Goal: Information Seeking & Learning: Check status

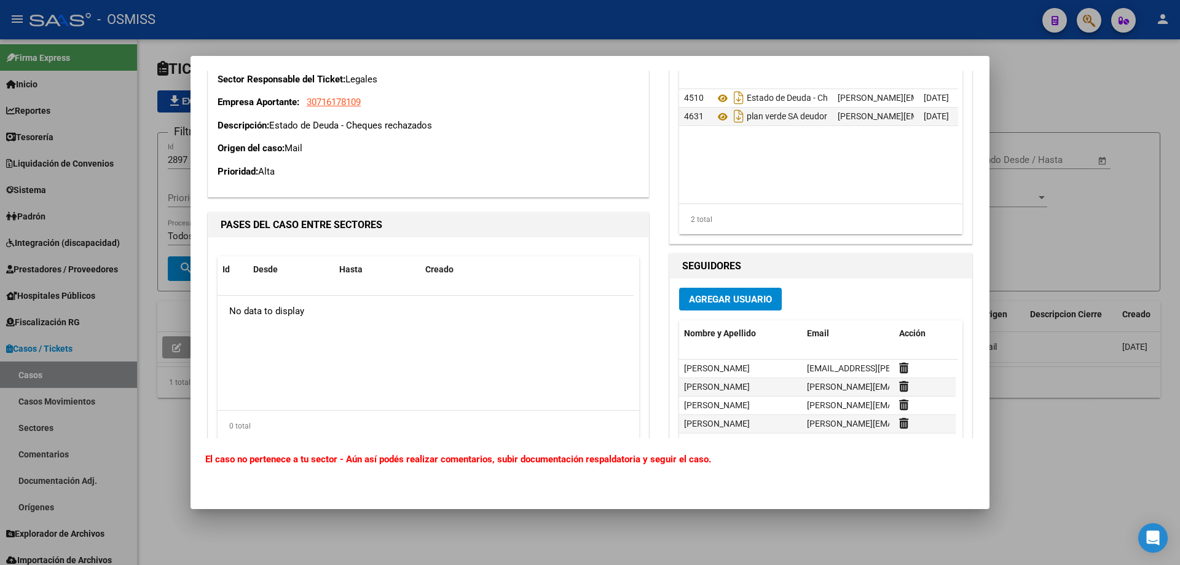
scroll to position [1062, 0]
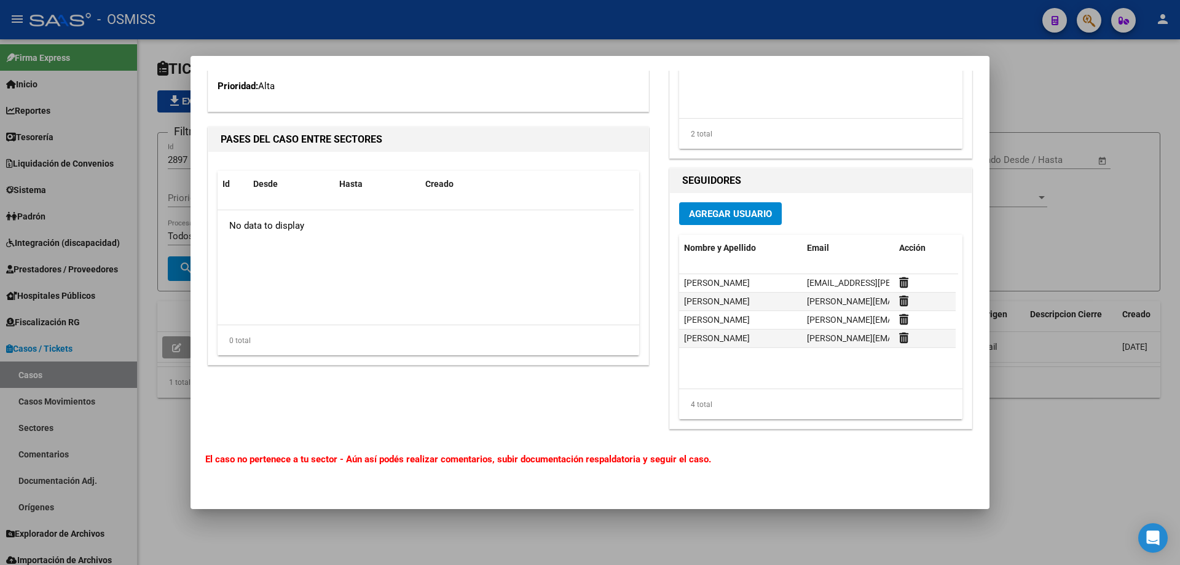
click at [1105, 114] on div at bounding box center [590, 282] width 1180 height 565
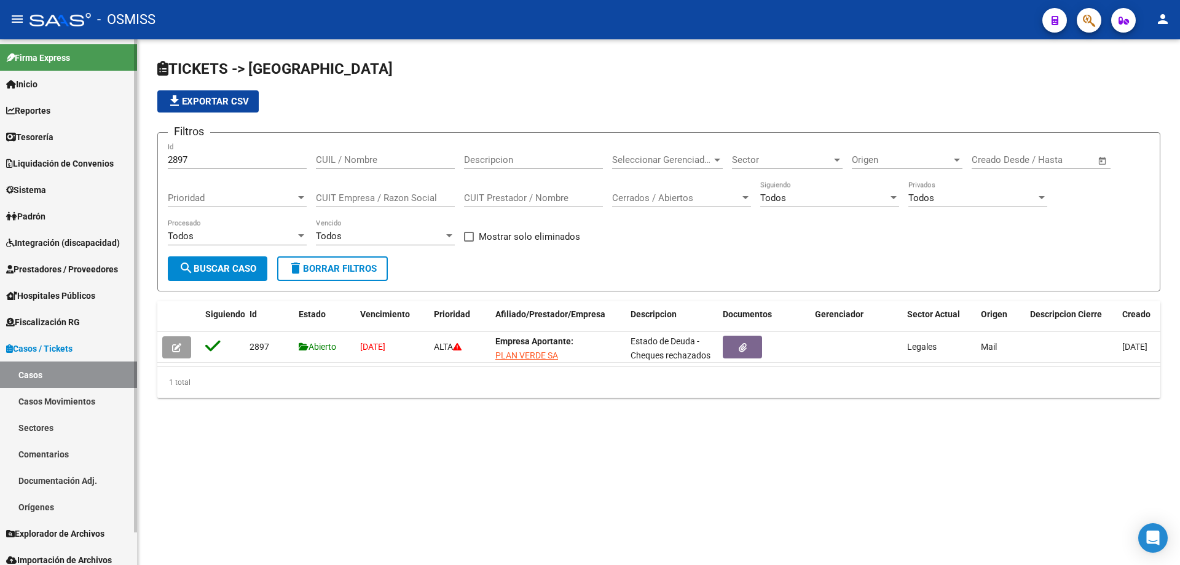
scroll to position [34, 0]
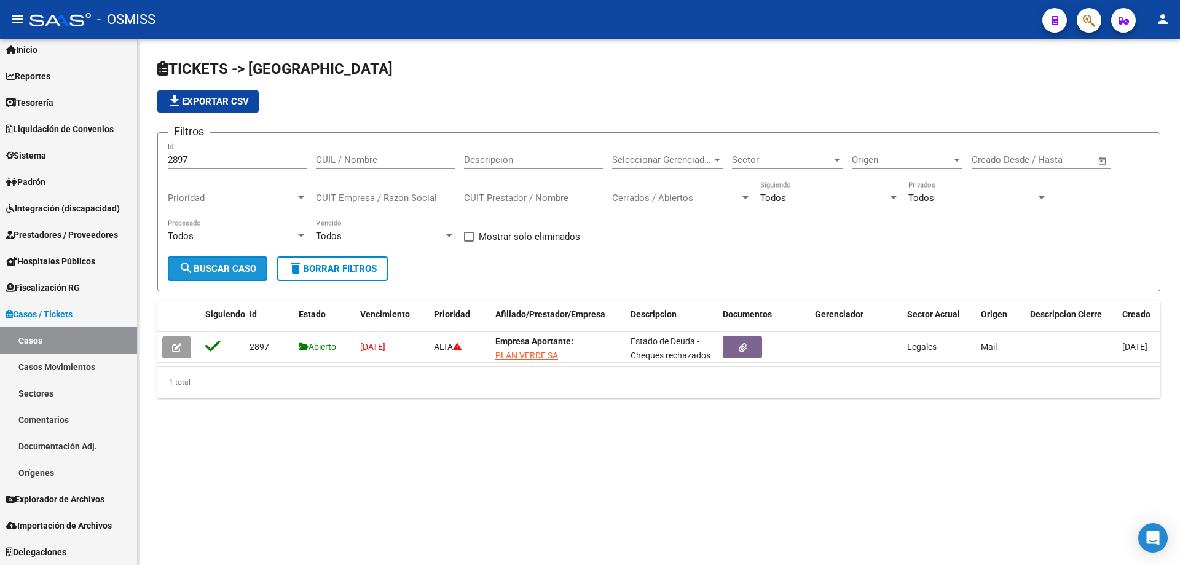
click at [207, 262] on button "search Buscar Caso" at bounding box center [218, 268] width 100 height 25
drag, startPoint x: 212, startPoint y: 159, endPoint x: 152, endPoint y: 153, distance: 60.5
click at [152, 153] on div "TICKETS -> Casos file_download Exportar CSV Filtros 2897 Id CUIL / Nombre Descr…" at bounding box center [659, 238] width 1043 height 398
click at [233, 264] on span "search Buscar Caso" at bounding box center [217, 268] width 77 height 11
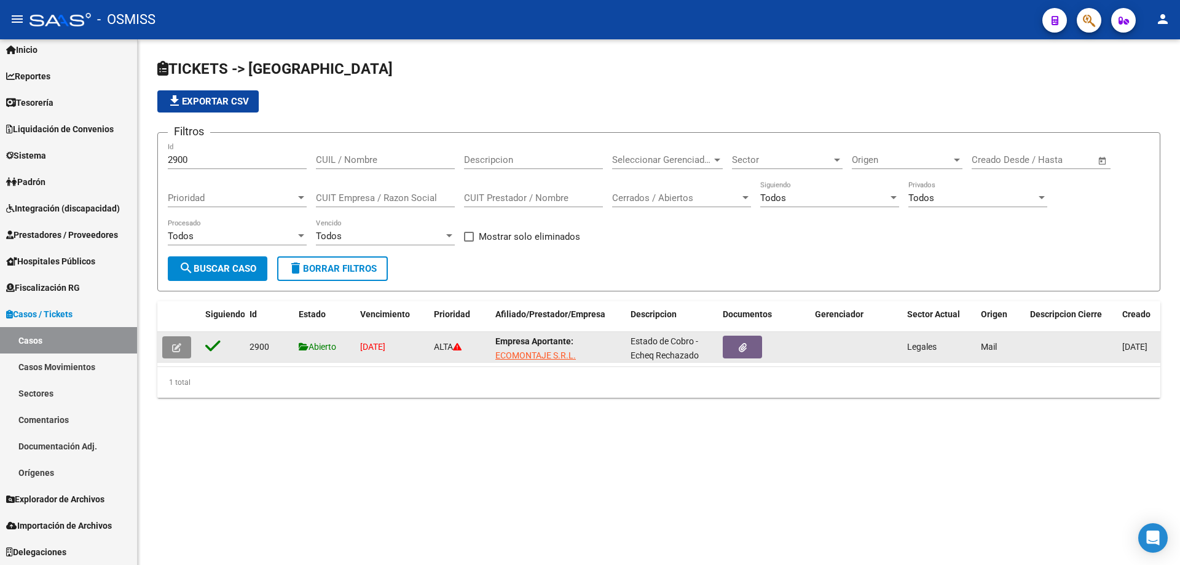
click at [176, 349] on icon "button" at bounding box center [176, 347] width 9 height 9
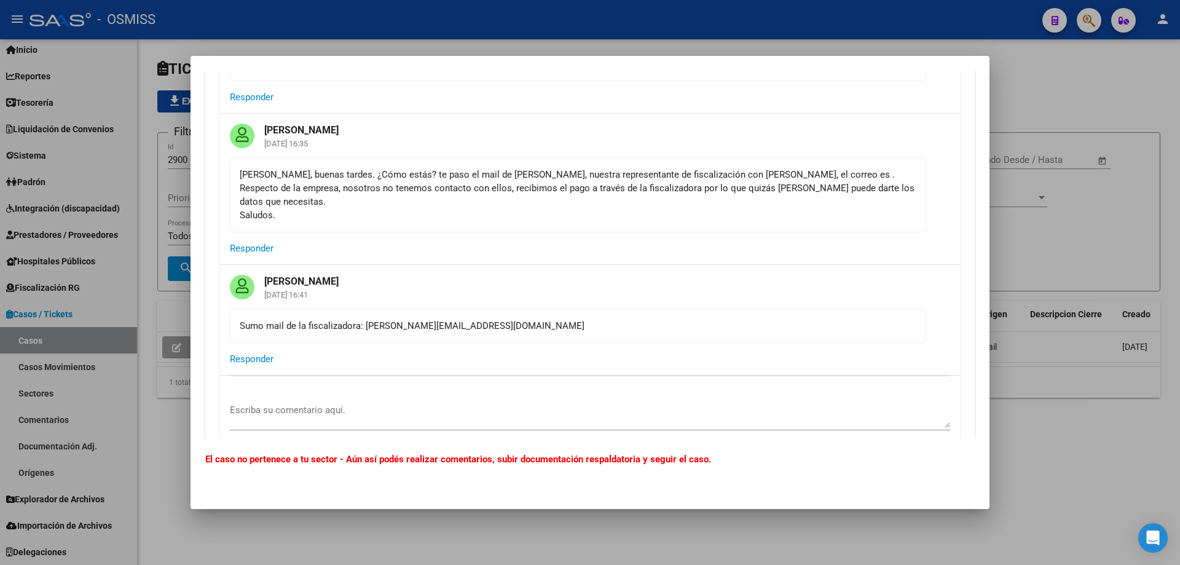
scroll to position [184, 0]
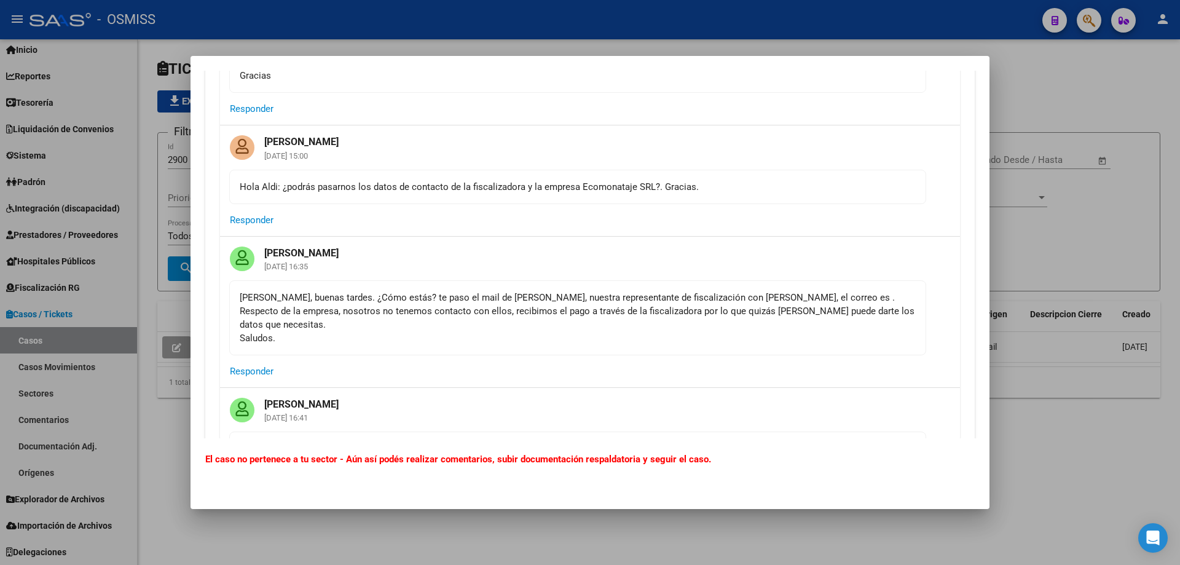
click at [1062, 94] on div at bounding box center [590, 282] width 1180 height 565
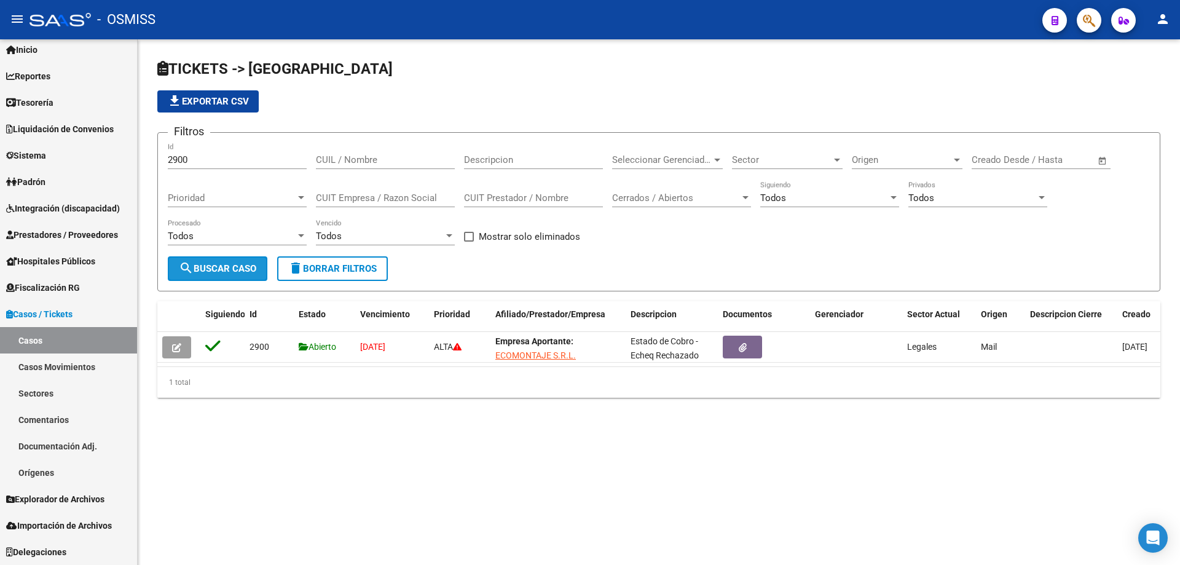
click at [213, 267] on span "search Buscar Caso" at bounding box center [217, 268] width 77 height 11
drag, startPoint x: 215, startPoint y: 157, endPoint x: 15, endPoint y: 175, distance: 200.6
click at [15, 175] on mat-sidenav-container "Firma Express Inicio Calendario SSS Instructivos Contacto OS Reportes Ingresos …" at bounding box center [590, 302] width 1180 height 526
click at [227, 262] on button "search Buscar Caso" at bounding box center [218, 268] width 100 height 25
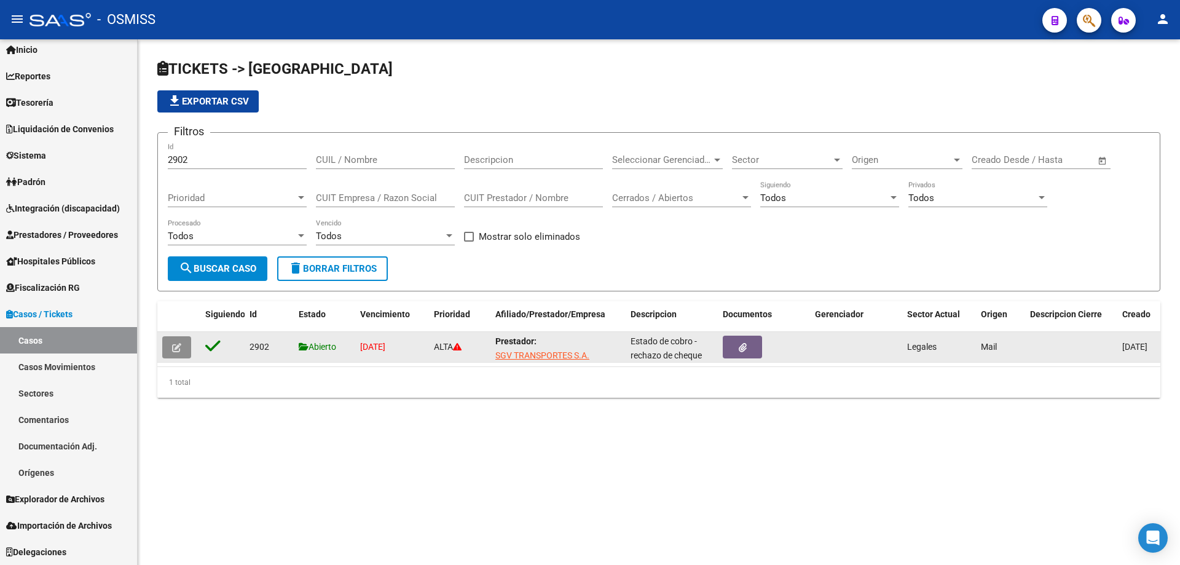
click at [165, 345] on button "button" at bounding box center [176, 347] width 29 height 22
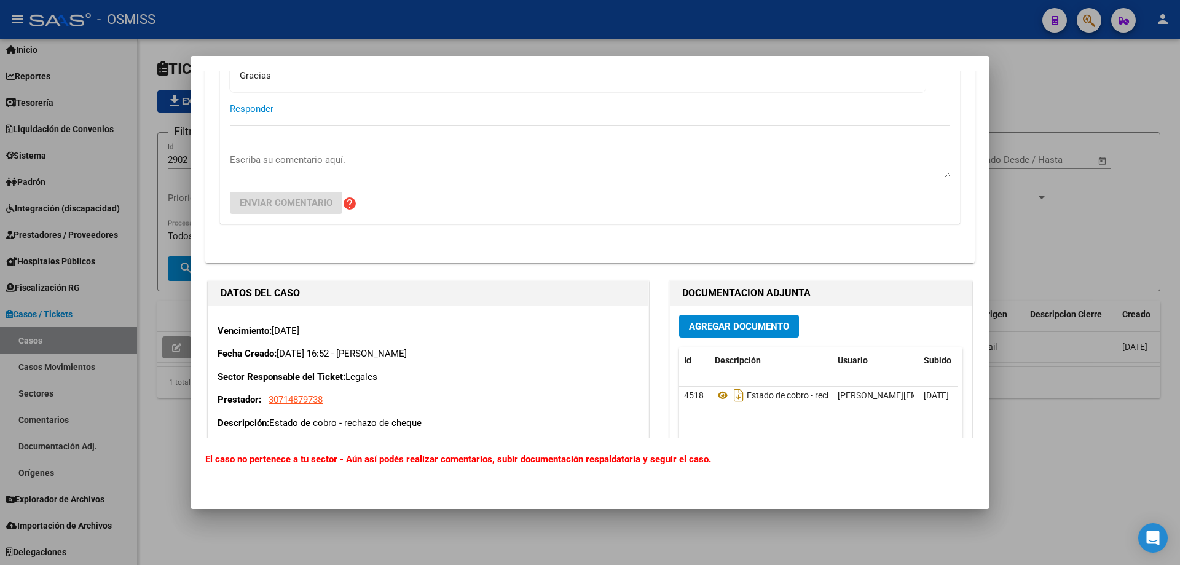
click at [1096, 64] on div at bounding box center [590, 282] width 1180 height 565
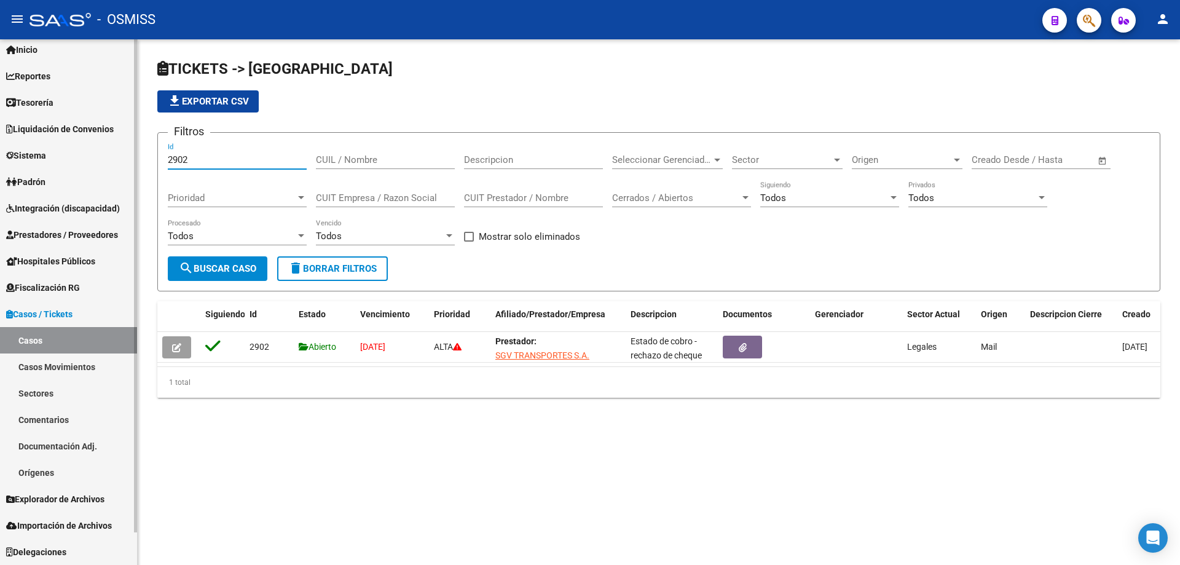
drag, startPoint x: 224, startPoint y: 158, endPoint x: 120, endPoint y: 158, distance: 103.3
click at [120, 158] on mat-sidenav-container "Firma Express Inicio Calendario SSS Instructivos Contacto OS Reportes Ingresos …" at bounding box center [590, 302] width 1180 height 526
click at [231, 269] on span "search Buscar Caso" at bounding box center [217, 268] width 77 height 11
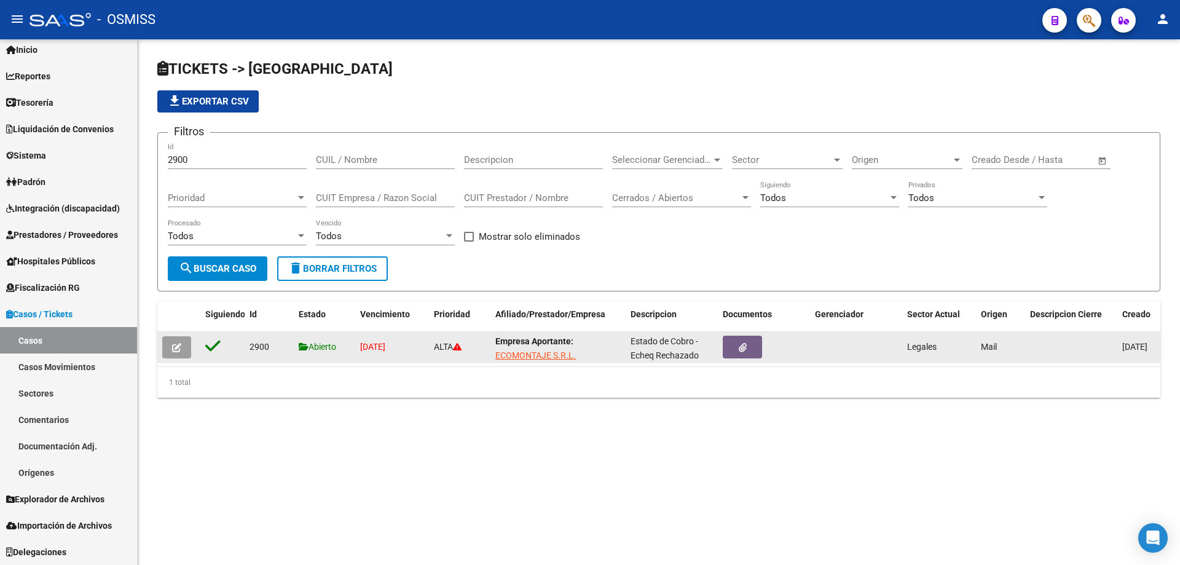
click at [171, 342] on button "button" at bounding box center [176, 347] width 29 height 22
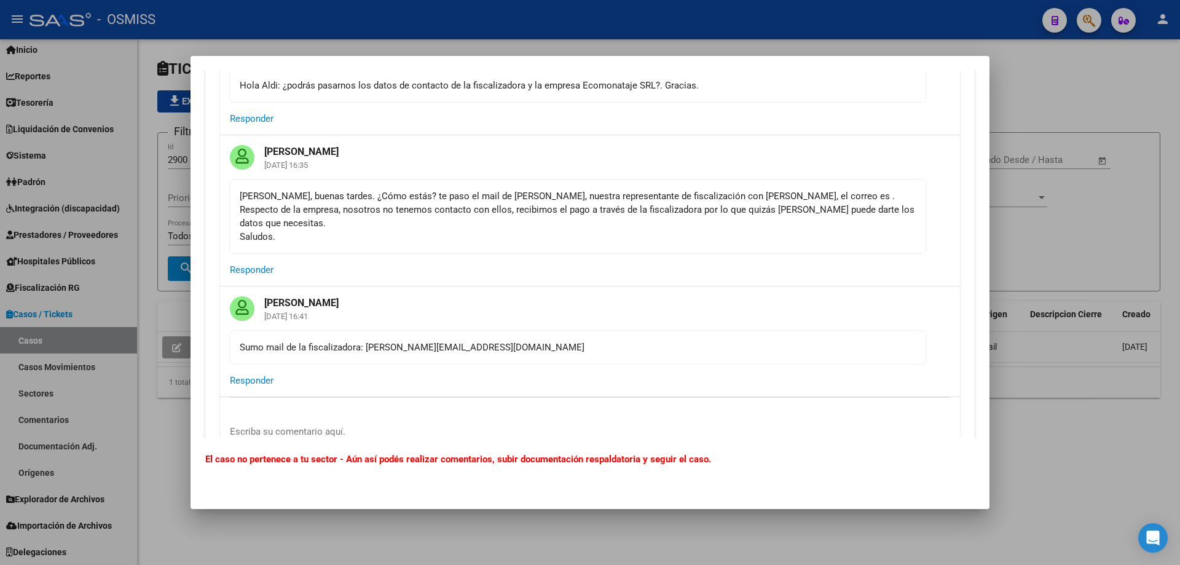
scroll to position [307, 0]
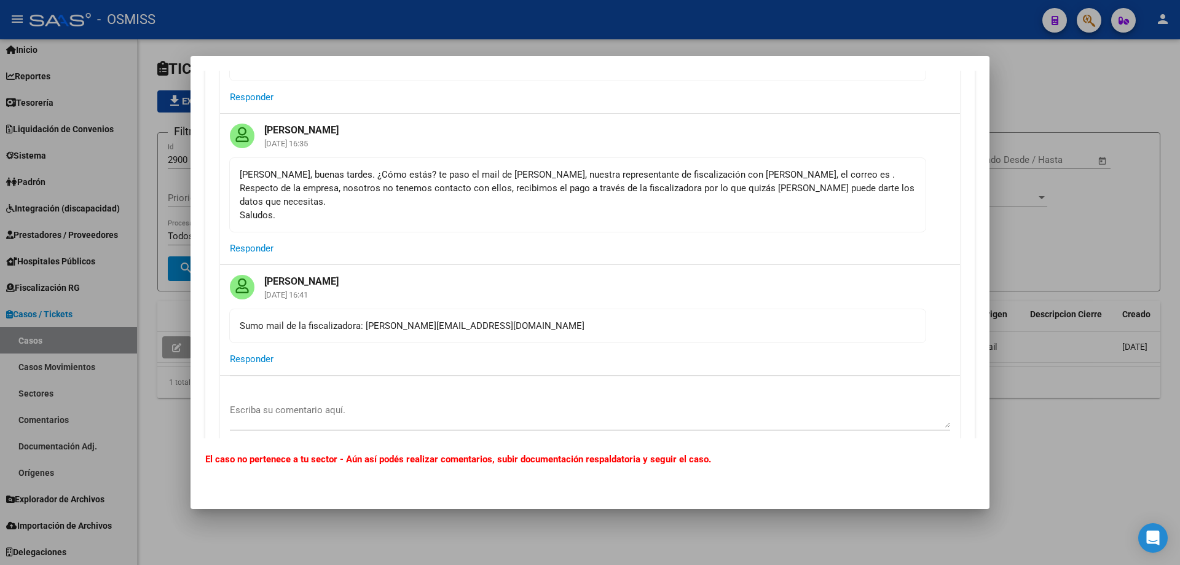
click at [1024, 140] on div at bounding box center [590, 282] width 1180 height 565
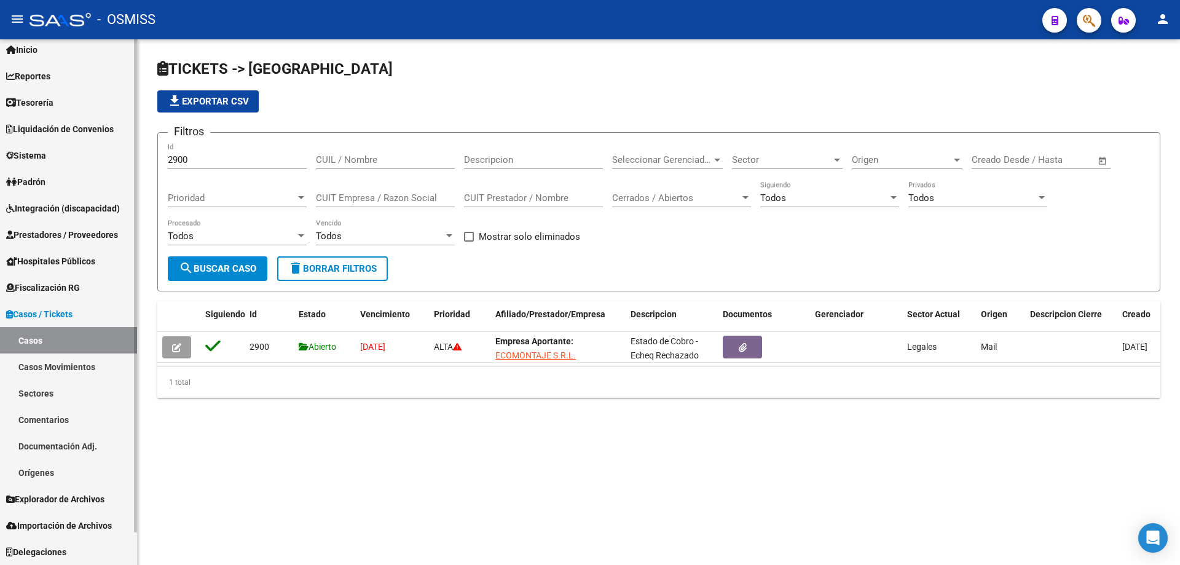
drag, startPoint x: 208, startPoint y: 153, endPoint x: 108, endPoint y: 145, distance: 100.5
click at [108, 145] on mat-sidenav-container "Firma Express Inicio Calendario SSS Instructivos Contacto OS Reportes Ingresos …" at bounding box center [590, 302] width 1180 height 526
drag, startPoint x: 213, startPoint y: 173, endPoint x: 217, endPoint y: 158, distance: 15.4
click at [211, 172] on div "2900 Id" at bounding box center [237, 162] width 139 height 38
drag, startPoint x: 217, startPoint y: 158, endPoint x: 150, endPoint y: 158, distance: 67.0
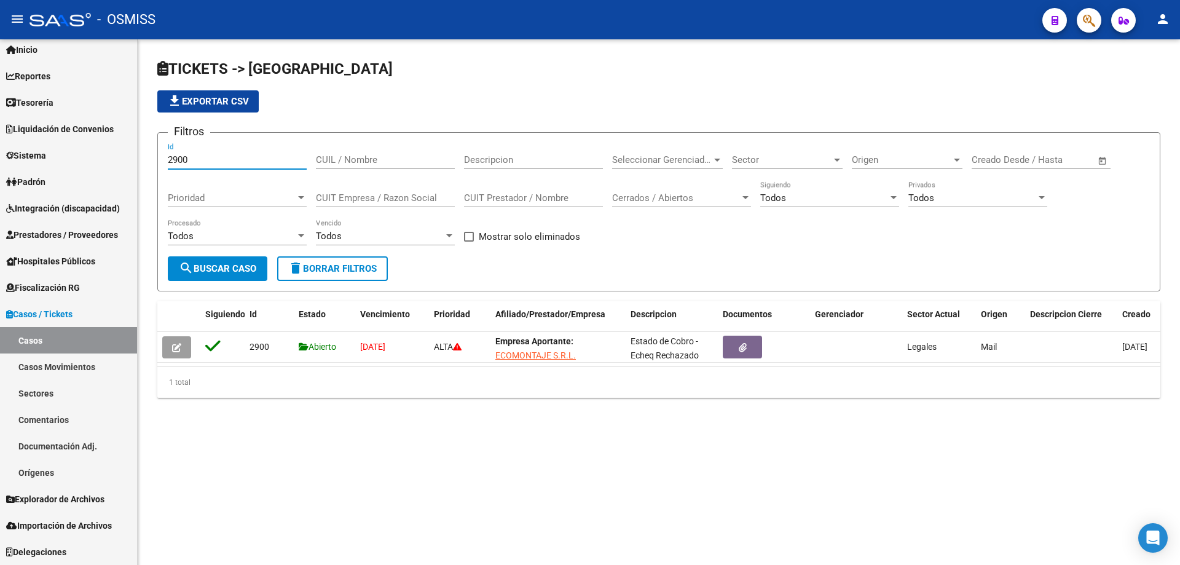
click at [150, 158] on div "TICKETS -> Casos file_download Exportar CSV Filtros 2900 Id CUIL / Nombre Descr…" at bounding box center [659, 238] width 1043 height 398
click at [238, 283] on form "Filtros 2901 Id CUIL / Nombre Descripcion Seleccionar Gerenciador Seleccionar G…" at bounding box center [658, 211] width 1003 height 159
click at [240, 275] on button "search Buscar Caso" at bounding box center [218, 268] width 100 height 25
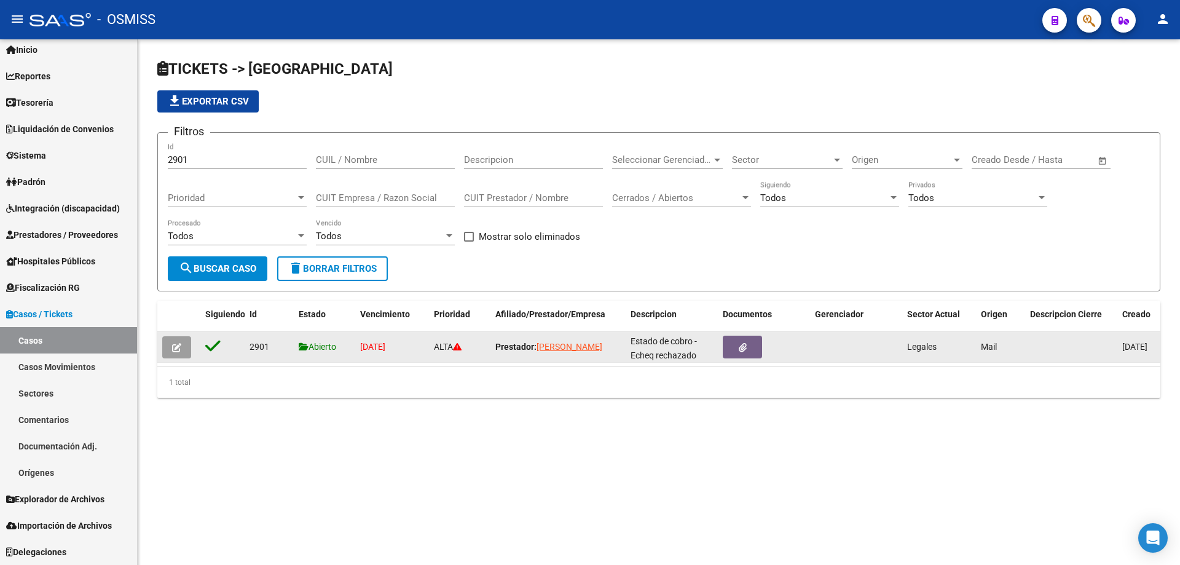
click at [179, 350] on icon "button" at bounding box center [176, 347] width 9 height 9
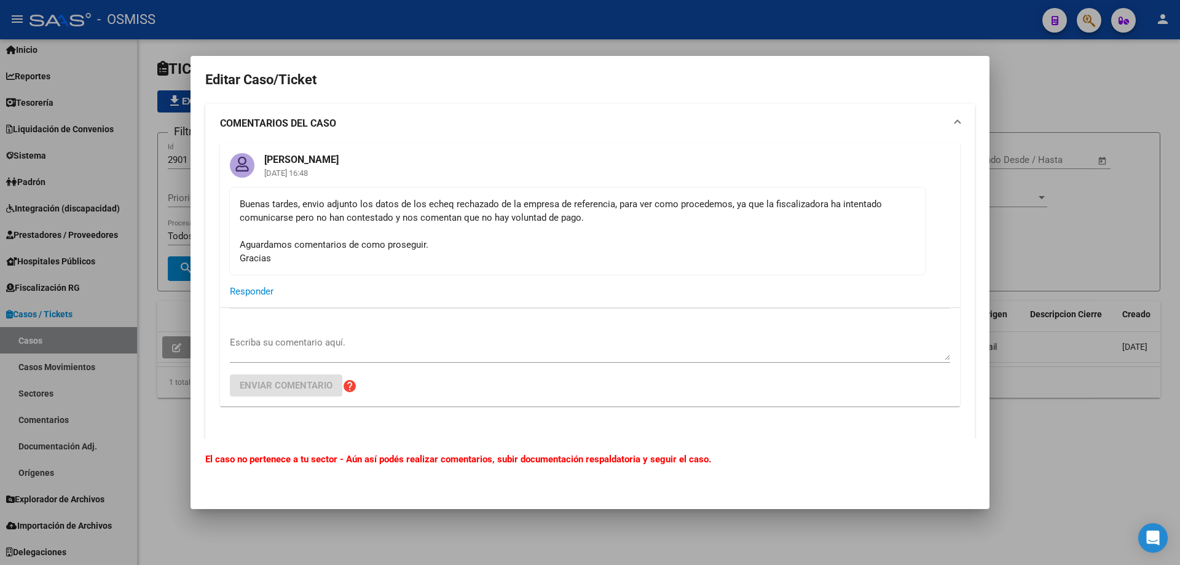
scroll to position [0, 0]
click at [1111, 102] on div at bounding box center [590, 282] width 1180 height 565
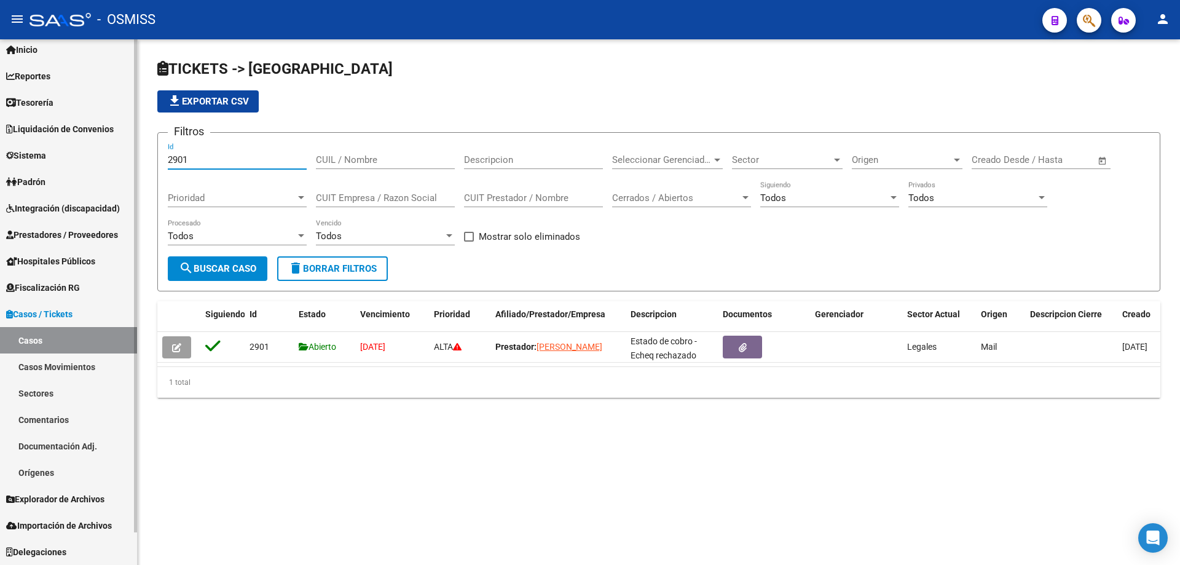
drag, startPoint x: 204, startPoint y: 157, endPoint x: 91, endPoint y: 159, distance: 113.1
click at [91, 159] on mat-sidenav-container "Firma Express Inicio Calendario SSS Instructivos Contacto OS Reportes Ingresos …" at bounding box center [590, 302] width 1180 height 526
type input "2903"
click at [199, 258] on button "search Buscar Caso" at bounding box center [218, 268] width 100 height 25
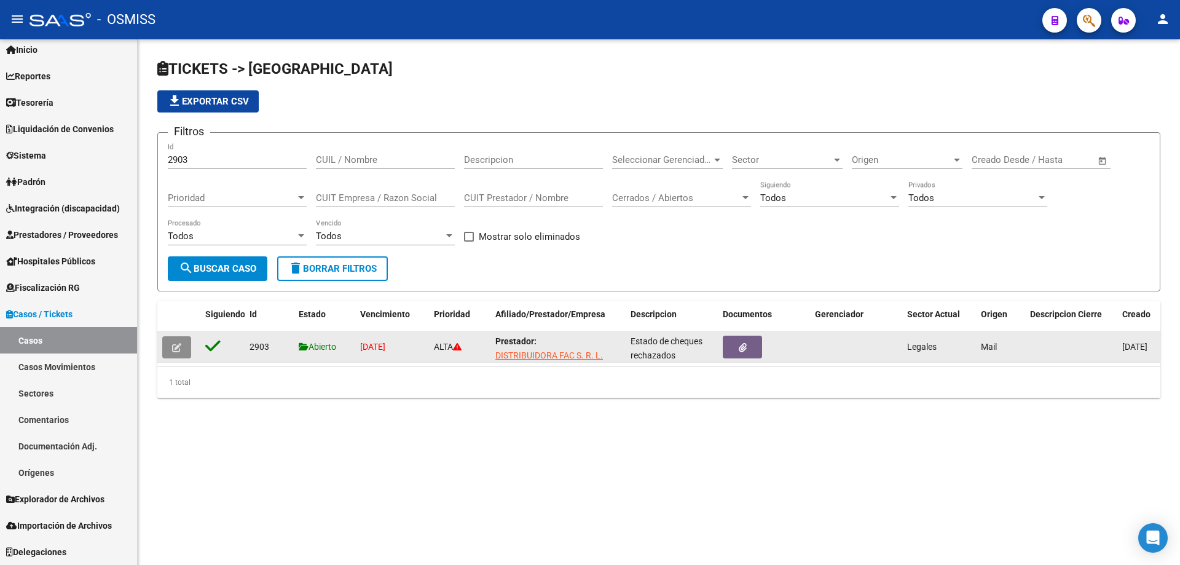
click at [176, 351] on icon "button" at bounding box center [176, 347] width 9 height 9
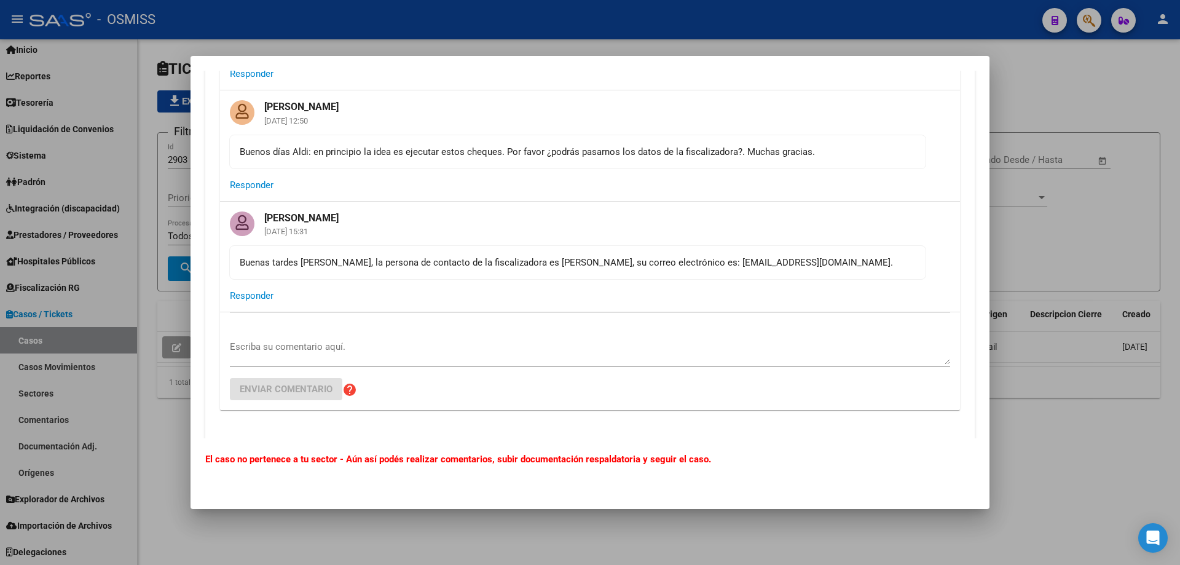
scroll to position [184, 0]
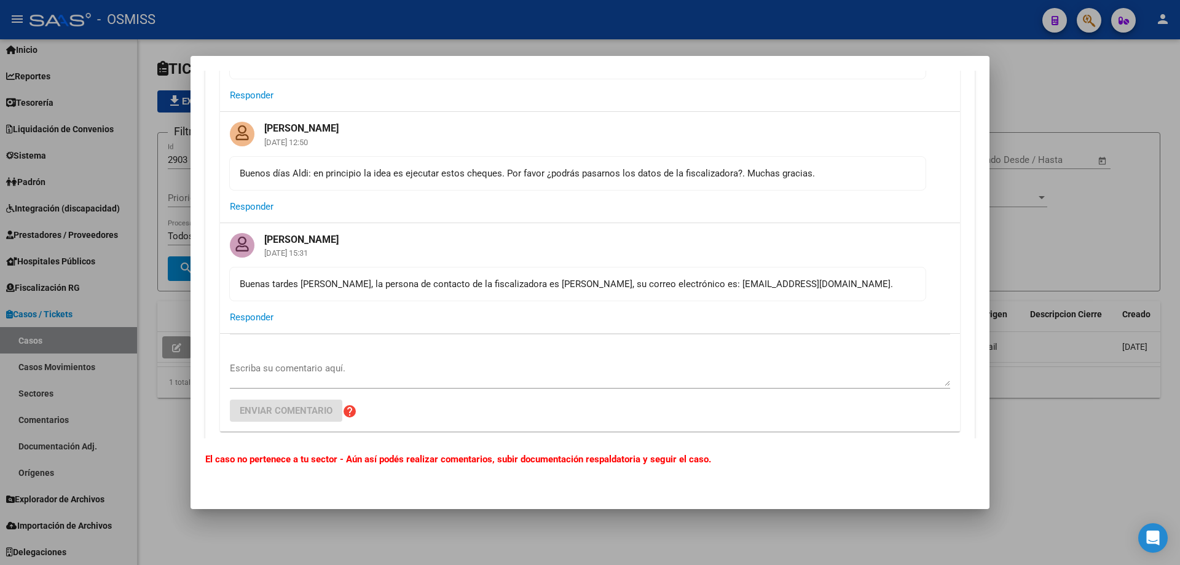
click at [1061, 122] on div at bounding box center [590, 282] width 1180 height 565
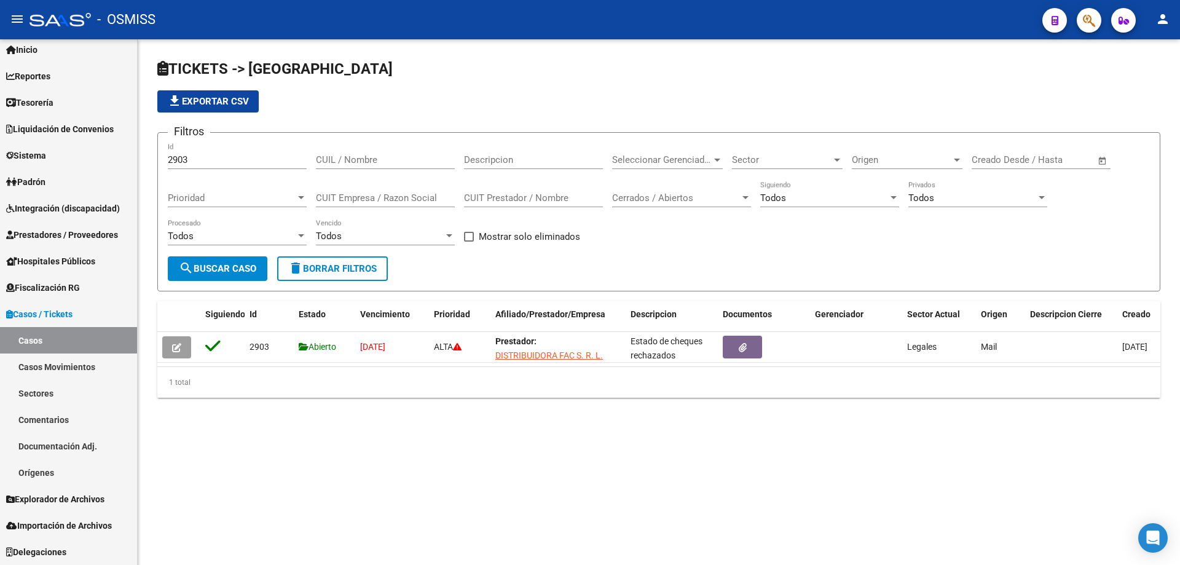
click at [334, 197] on input "CUIT Empresa / Razon Social" at bounding box center [385, 197] width 139 height 11
type input "PLAN VERDE"
drag, startPoint x: 224, startPoint y: 159, endPoint x: 33, endPoint y: 157, distance: 191.8
click at [33, 157] on mat-sidenav-container "Firma Express Inicio Calendario SSS Instructivos Contacto OS Reportes Ingresos …" at bounding box center [590, 302] width 1180 height 526
click at [220, 270] on span "search Buscar Caso" at bounding box center [217, 268] width 77 height 11
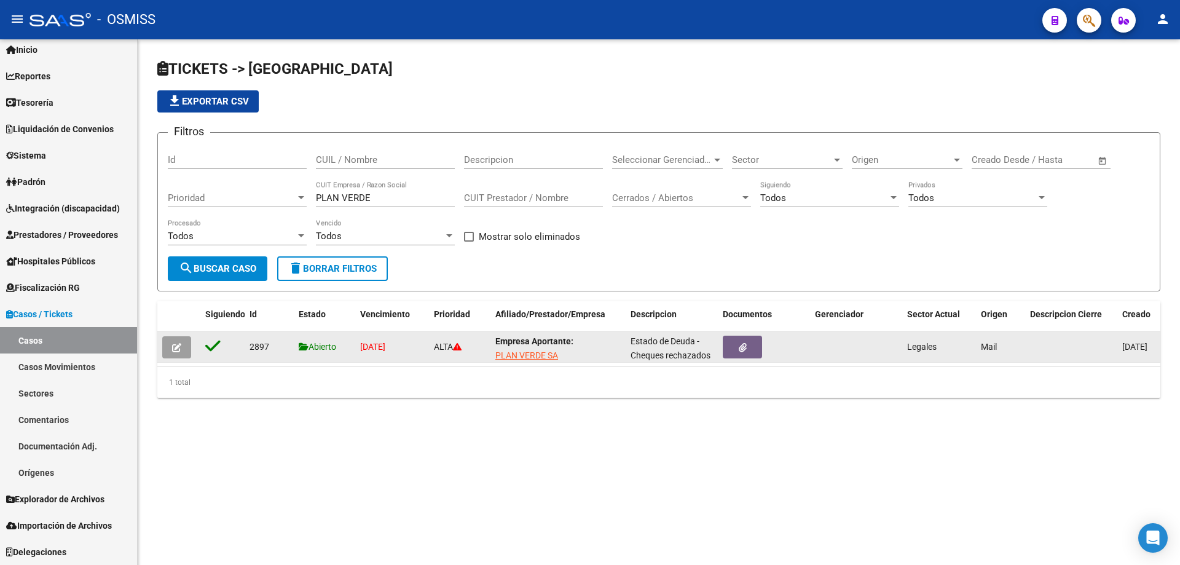
click at [186, 350] on button "button" at bounding box center [176, 347] width 29 height 22
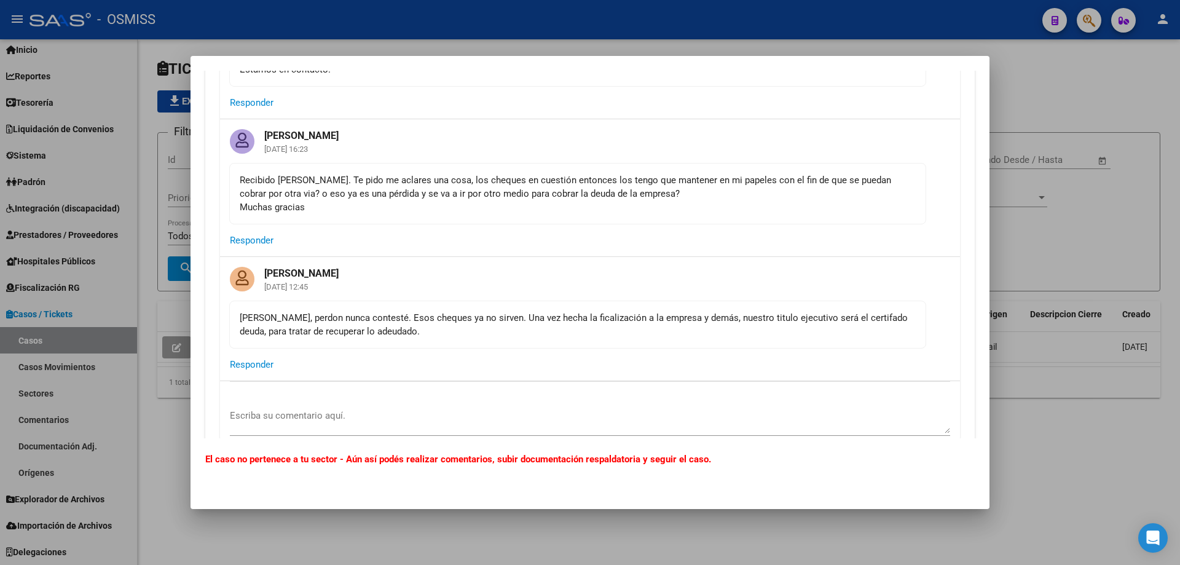
scroll to position [492, 0]
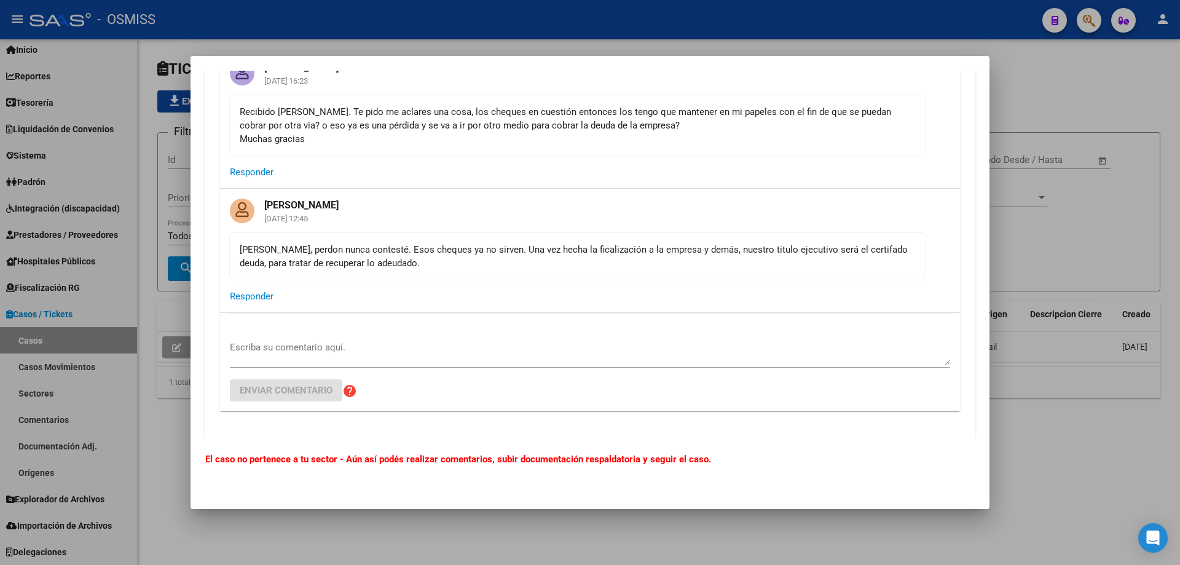
drag, startPoint x: 321, startPoint y: 257, endPoint x: 241, endPoint y: 253, distance: 80.0
click at [241, 253] on div "[PERSON_NAME], perdon nunca contesté. Esos cheques ya no sirven. Una vez hecha …" at bounding box center [578, 256] width 676 height 27
copy div "[PERSON_NAME], perdon nunca contesté. Esos cheques ya no sirven. Una vez hecha …"
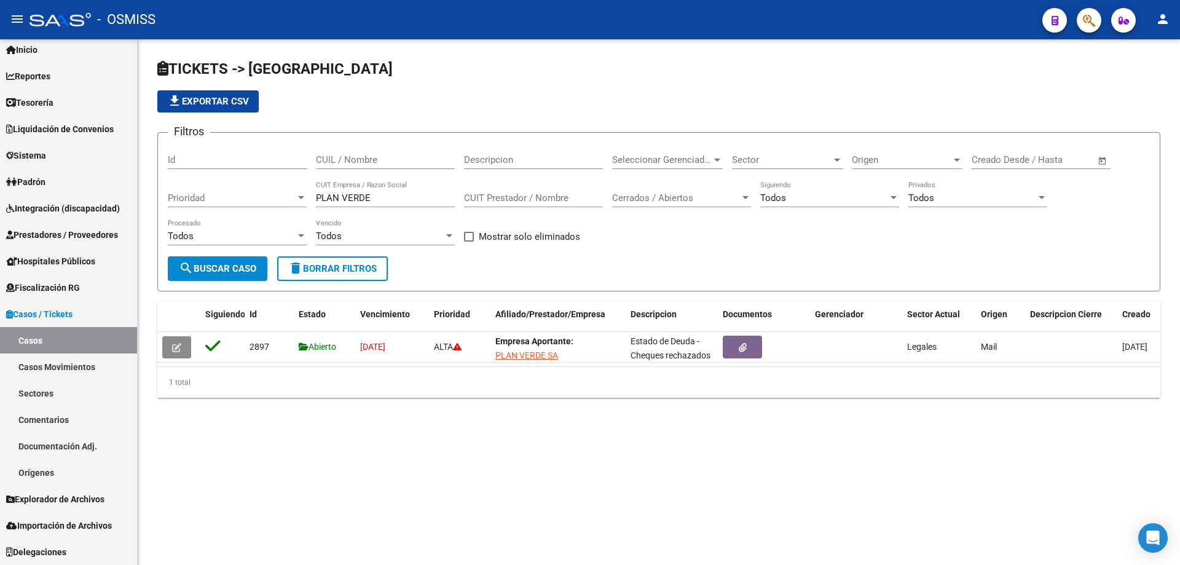
click at [364, 200] on input "PLAN VERDE" at bounding box center [385, 197] width 139 height 11
drag, startPoint x: 344, startPoint y: 194, endPoint x: 239, endPoint y: 185, distance: 104.9
click at [239, 185] on div "Filtros Id CUIL / Nombre Descripcion Seleccionar Gerenciador Seleccionar Gerenc…" at bounding box center [659, 200] width 982 height 114
type input "n"
click at [225, 267] on span "search Buscar Caso" at bounding box center [217, 268] width 77 height 11
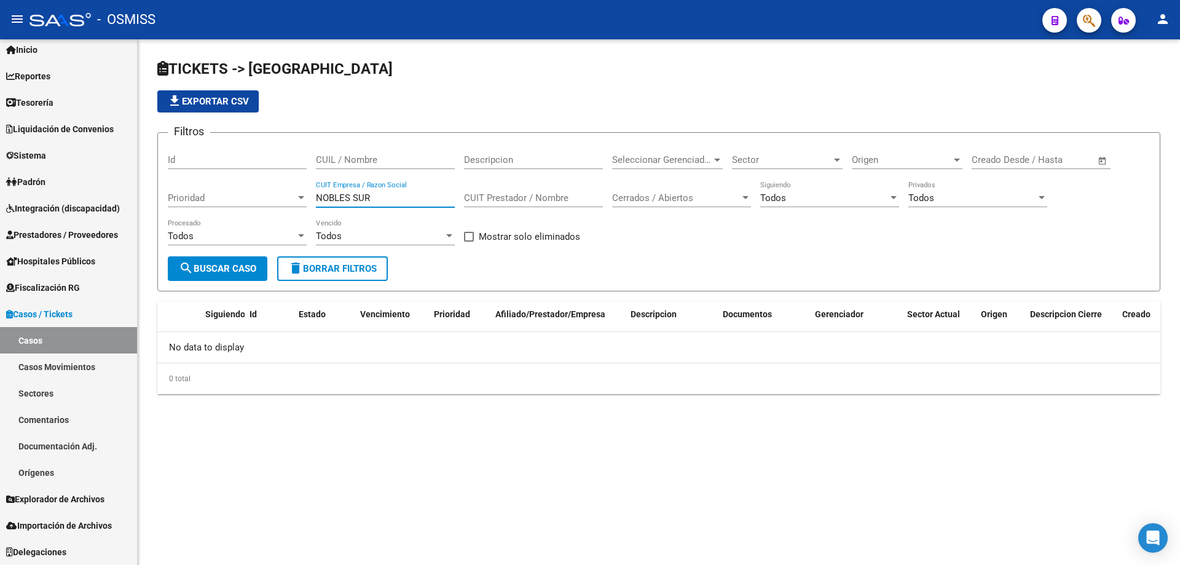
click at [374, 202] on input "NOBLES SUR" at bounding box center [385, 197] width 139 height 11
click at [387, 196] on input "NOBLES SUR" at bounding box center [385, 197] width 139 height 11
type input "NOBLES"
click at [222, 277] on button "search Buscar Caso" at bounding box center [218, 268] width 100 height 25
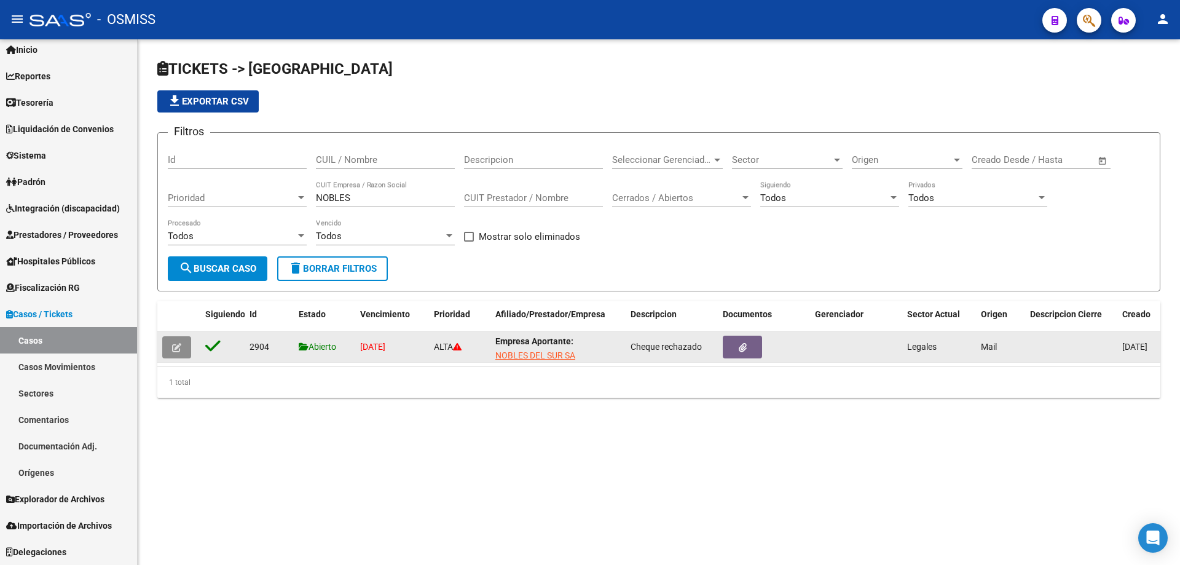
click at [180, 352] on icon "button" at bounding box center [176, 347] width 9 height 9
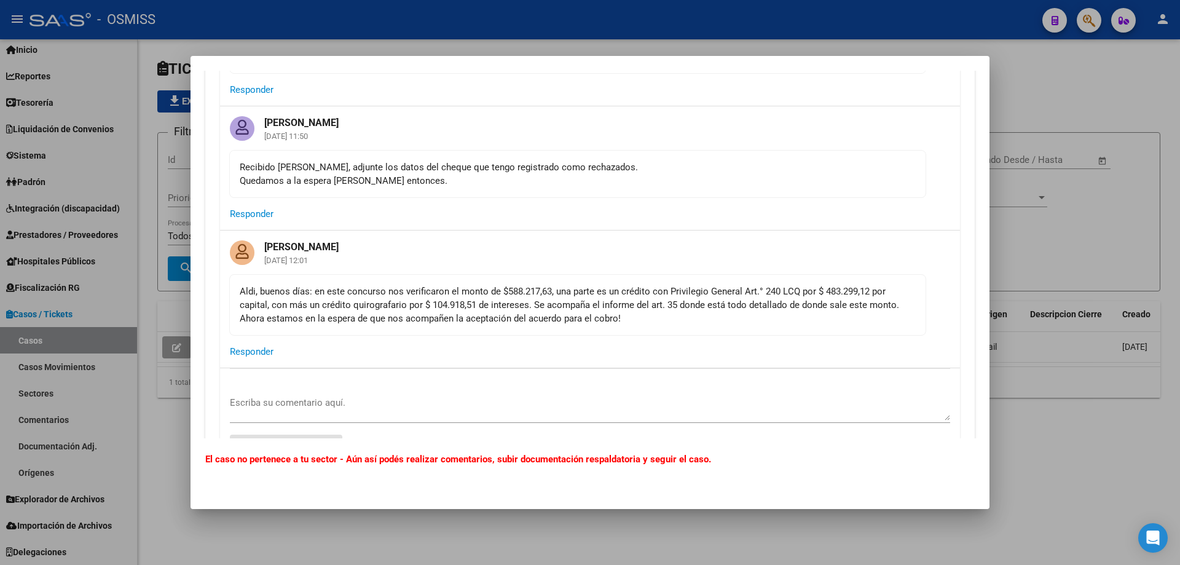
scroll to position [307, 0]
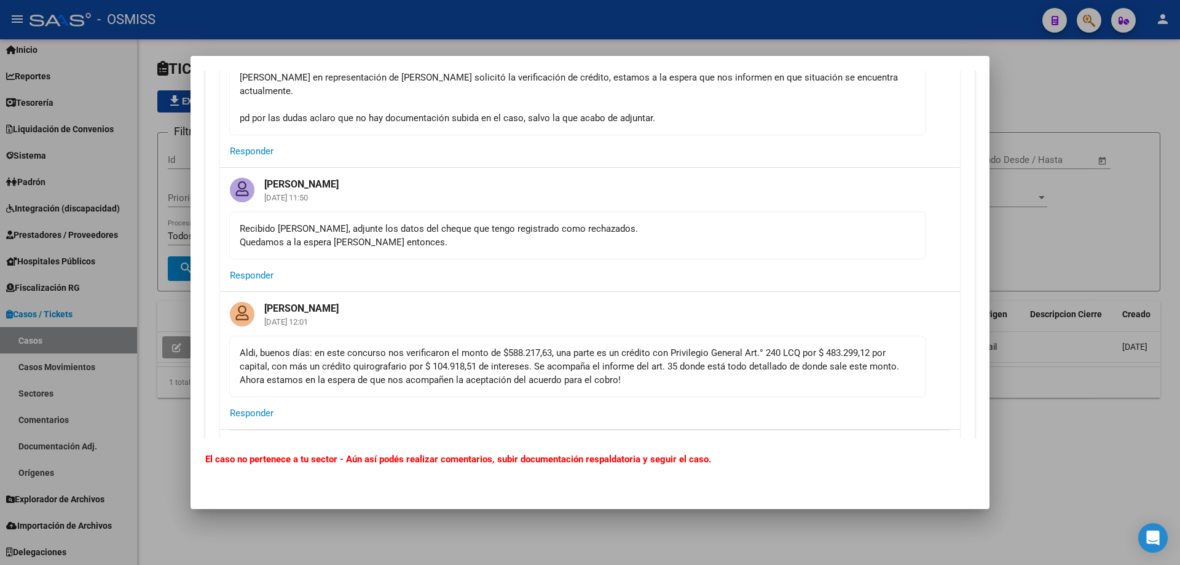
click at [173, 66] on div at bounding box center [590, 282] width 1180 height 565
